Goal: Navigation & Orientation: Find specific page/section

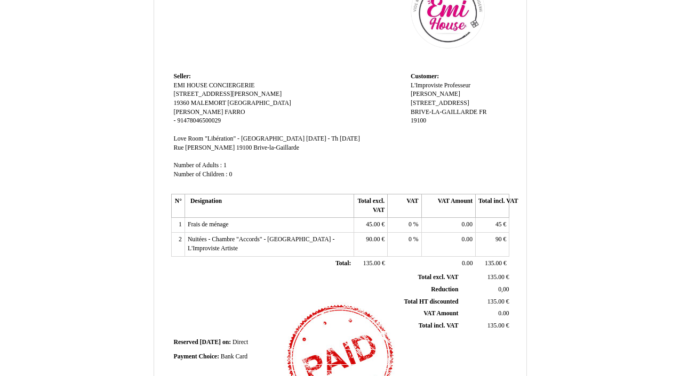
scroll to position [87, 0]
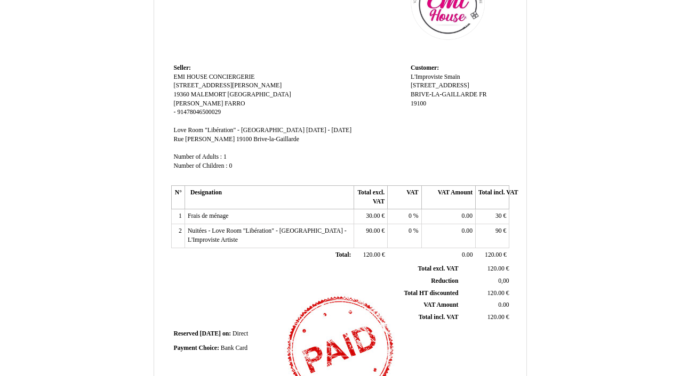
scroll to position [98, 0]
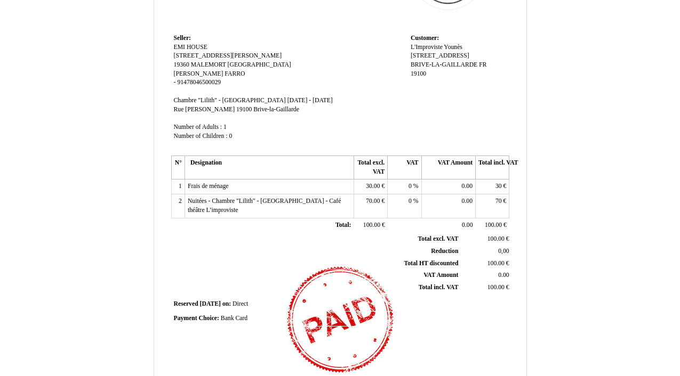
scroll to position [131, 0]
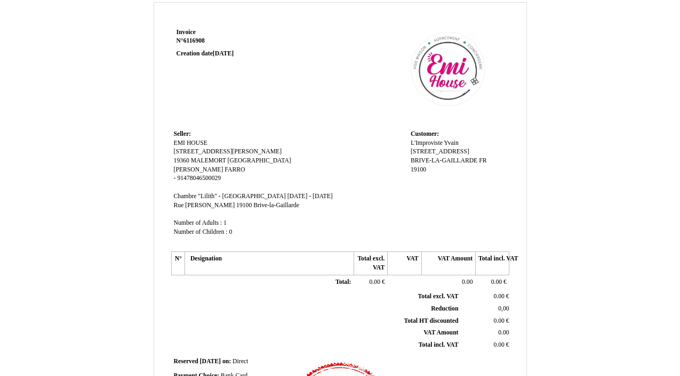
scroll to position [23, 0]
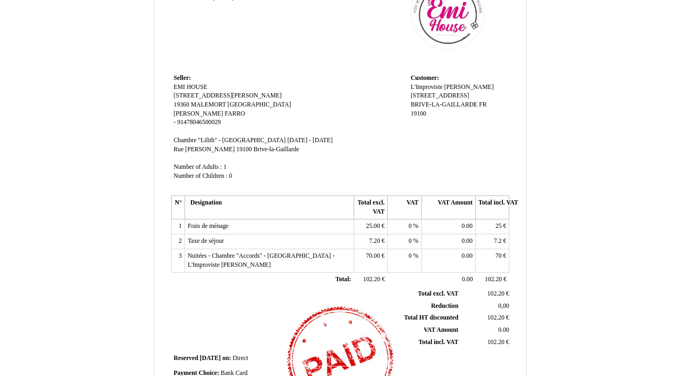
scroll to position [81, 0]
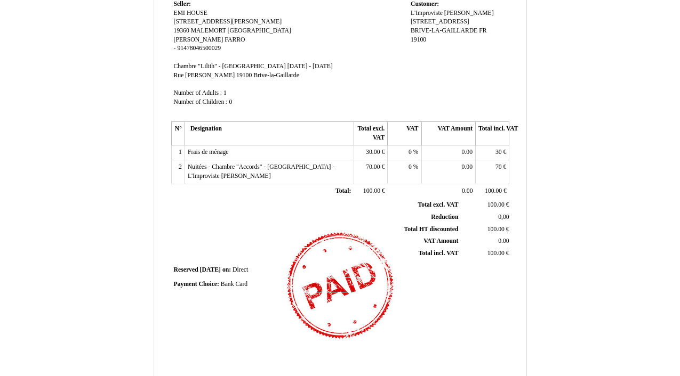
scroll to position [165, 0]
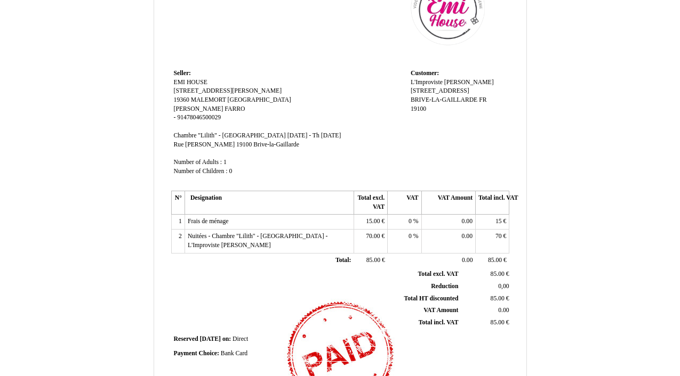
scroll to position [87, 0]
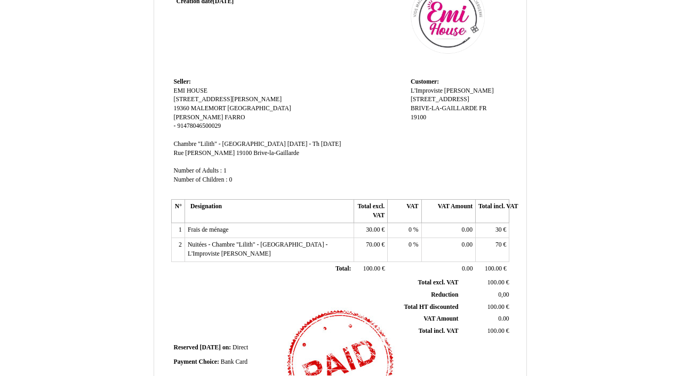
scroll to position [84, 0]
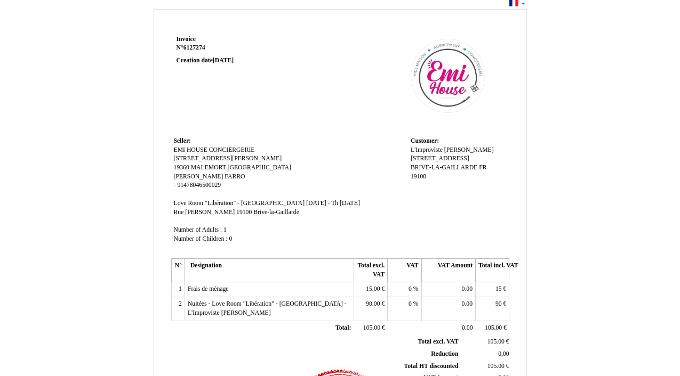
scroll to position [18, 0]
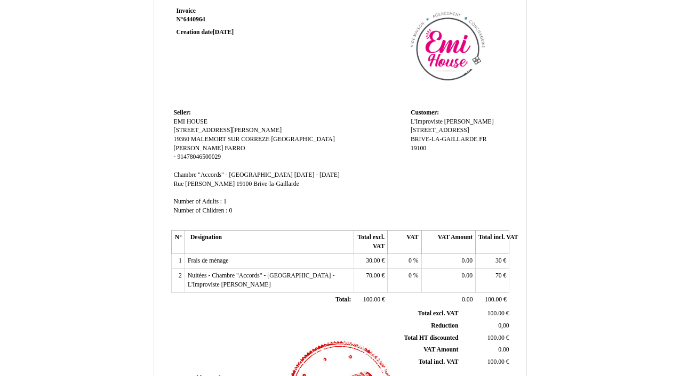
scroll to position [49, 0]
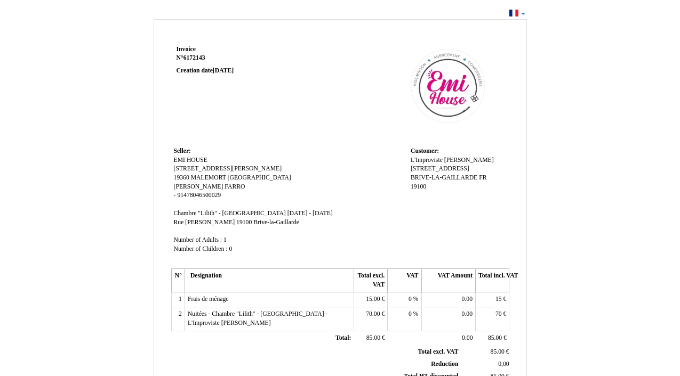
scroll to position [10, 0]
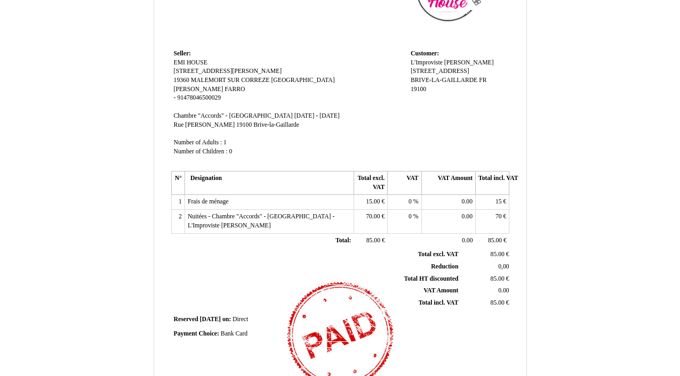
scroll to position [106, 0]
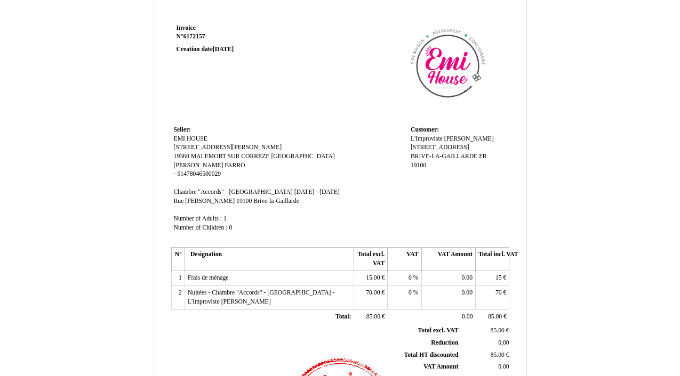
scroll to position [41, 0]
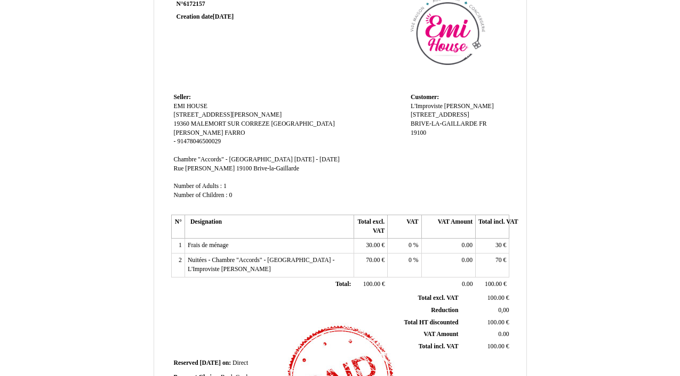
scroll to position [65, 0]
